Goal: Task Accomplishment & Management: Use online tool/utility

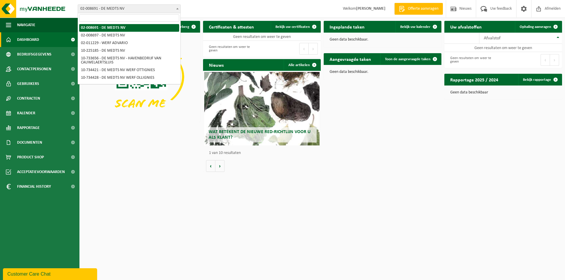
click at [178, 8] on span at bounding box center [177, 9] width 6 height 8
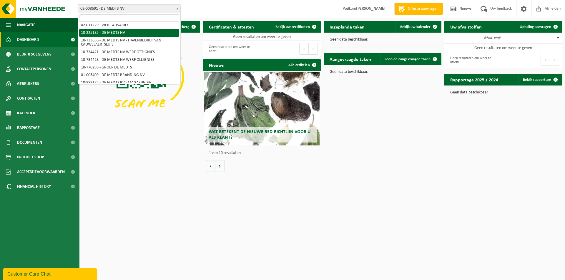
scroll to position [29, 0]
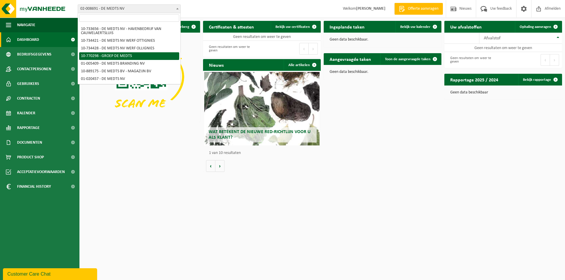
select select "16017"
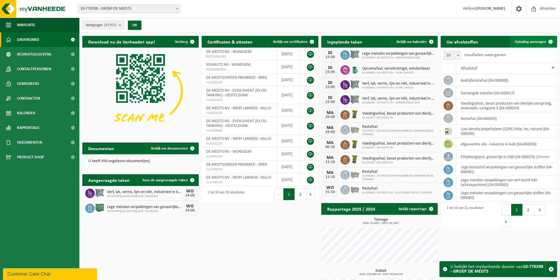
click at [531, 41] on span "Ophaling aanvragen" at bounding box center [530, 42] width 31 height 4
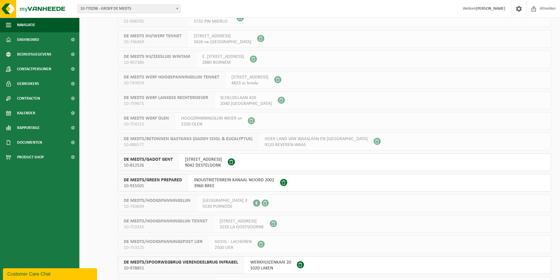
scroll to position [765, 0]
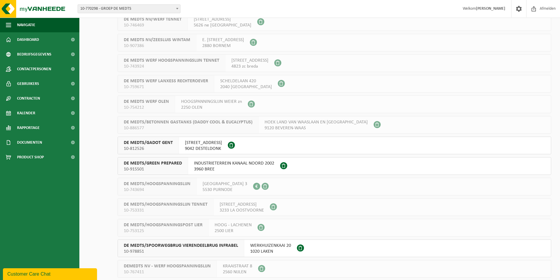
click at [156, 144] on span "DE MEDTS/GADOT GENT" at bounding box center [148, 143] width 49 height 6
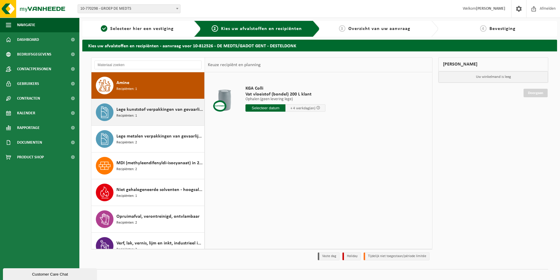
click at [134, 112] on span "Lege kunststof verpakkingen van gevaarlijke stoffen" at bounding box center [159, 109] width 86 height 7
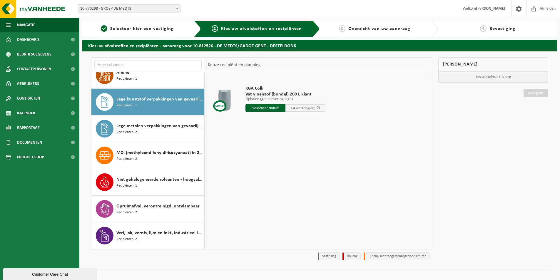
scroll to position [10, 0]
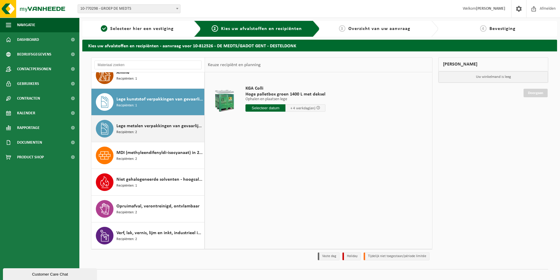
click at [137, 124] on span "Lege metalen verpakkingen van gevaarlijke stoffen" at bounding box center [159, 126] width 86 height 7
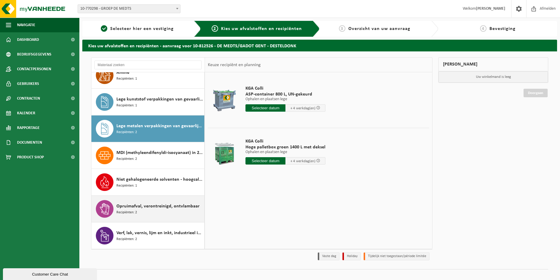
click at [153, 206] on span "Opruimafval, verontreinigd, ontvlambaar" at bounding box center [157, 206] width 83 height 7
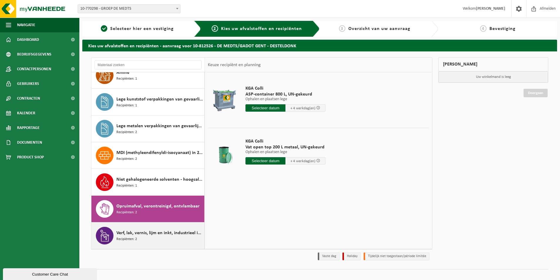
click at [150, 230] on span "Verf, lak, vernis, lijm en inkt, industrieel in kleinverpakking" at bounding box center [159, 233] width 86 height 7
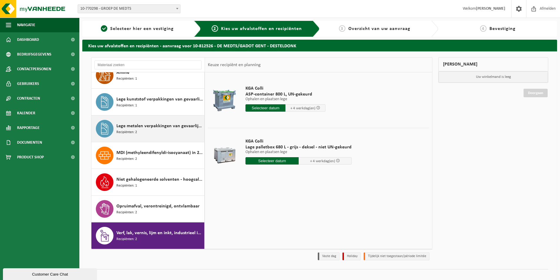
click at [141, 130] on div "Lege metalen verpakkingen van gevaarlijke stoffen Recipiënten: 2" at bounding box center [159, 129] width 86 height 18
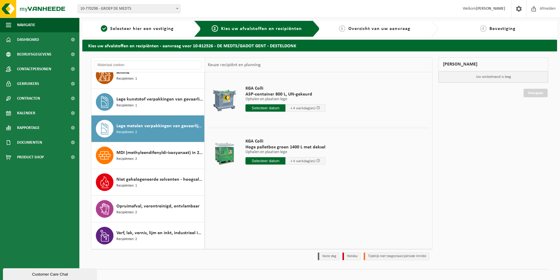
click at [260, 161] on input "text" at bounding box center [266, 160] width 40 height 7
click at [269, 224] on div "24" at bounding box center [272, 222] width 10 height 9
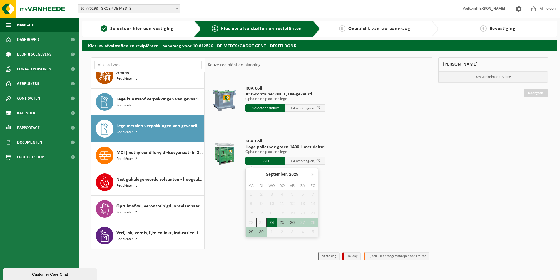
type input "Van 2025-09-24"
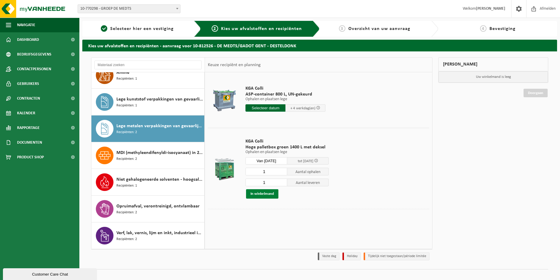
click at [262, 194] on button "In winkelmand" at bounding box center [262, 193] width 32 height 9
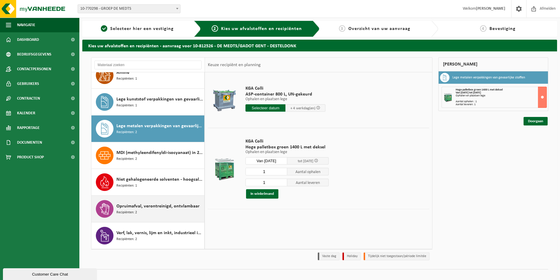
click at [160, 204] on span "Opruimafval, verontreinigd, ontvlambaar" at bounding box center [157, 206] width 83 height 7
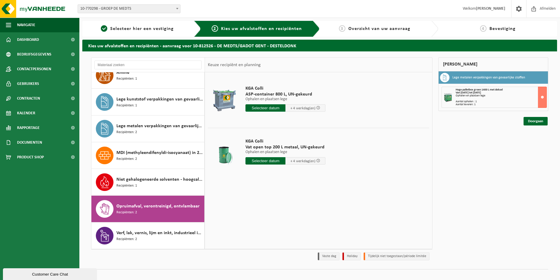
click at [258, 108] on input "text" at bounding box center [266, 107] width 40 height 7
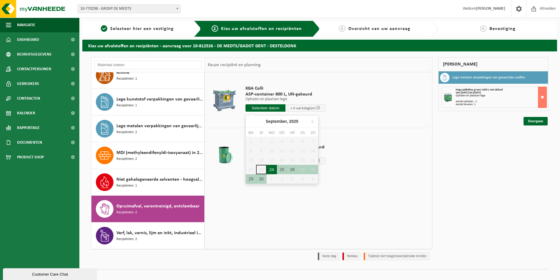
click at [269, 170] on div "24" at bounding box center [272, 169] width 10 height 9
type input "Van 2025-09-24"
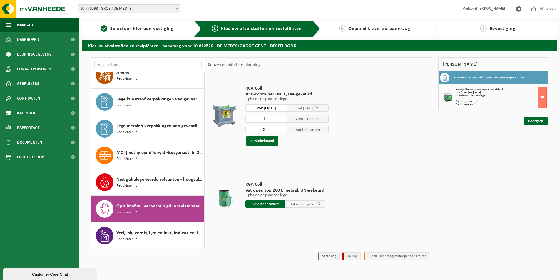
type input "1"
click at [282, 121] on input "1" at bounding box center [267, 119] width 42 height 8
type input "1"
click at [283, 131] on input "1" at bounding box center [267, 130] width 42 height 8
click at [265, 141] on button "In winkelmand" at bounding box center [262, 140] width 32 height 9
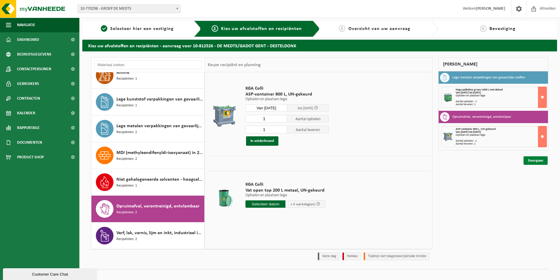
click at [534, 164] on link "Doorgaan" at bounding box center [536, 160] width 24 height 9
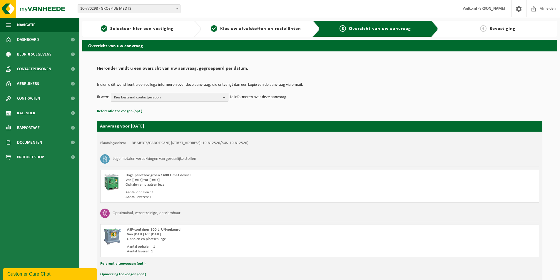
click at [224, 98] on b "button" at bounding box center [225, 97] width 5 height 8
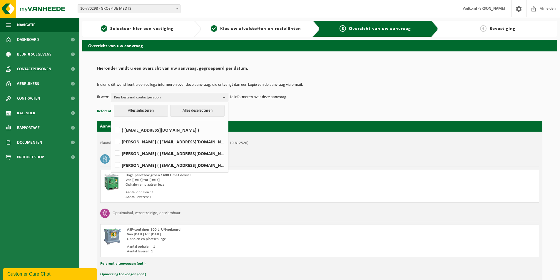
click at [334, 107] on div "Indien u dit wenst kunt u een collega informeren over deze aanvraag, die ontvan…" at bounding box center [320, 92] width 446 height 31
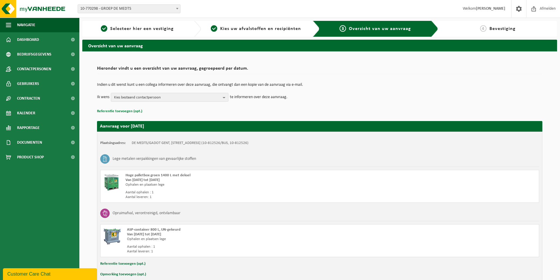
click at [129, 111] on button "Referentie toevoegen (opt.)" at bounding box center [119, 112] width 45 height 8
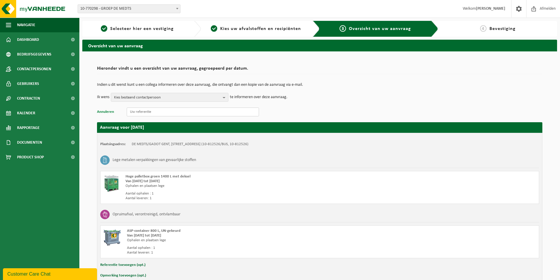
click at [129, 111] on input "text" at bounding box center [193, 112] width 132 height 9
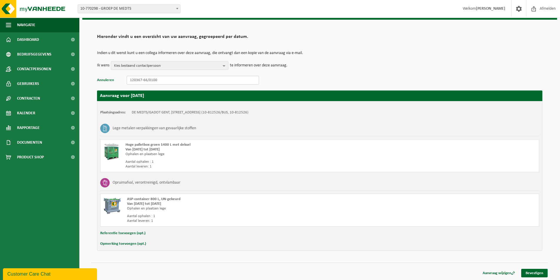
scroll to position [32, 0]
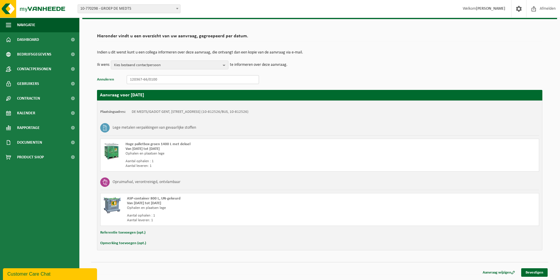
type input "120367-66/0100"
click at [133, 232] on button "Referentie toevoegen (opt.)" at bounding box center [122, 233] width 45 height 8
click at [143, 234] on input "text" at bounding box center [331, 233] width 404 height 9
type input "120367-66/0100"
click at [531, 274] on link "Bevestigen" at bounding box center [535, 274] width 26 height 9
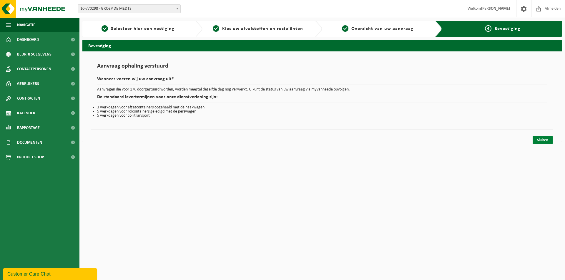
click at [546, 141] on link "Sluiten" at bounding box center [542, 140] width 20 height 9
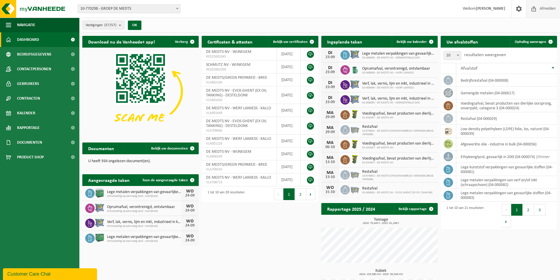
click at [542, 9] on span "Afmelden" at bounding box center [548, 8] width 19 height 17
